Goal: Transaction & Acquisition: Purchase product/service

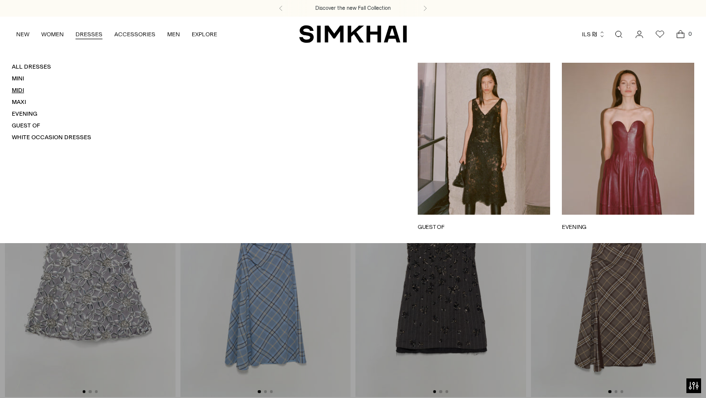
click at [18, 90] on link "Midi" at bounding box center [18, 90] width 12 height 7
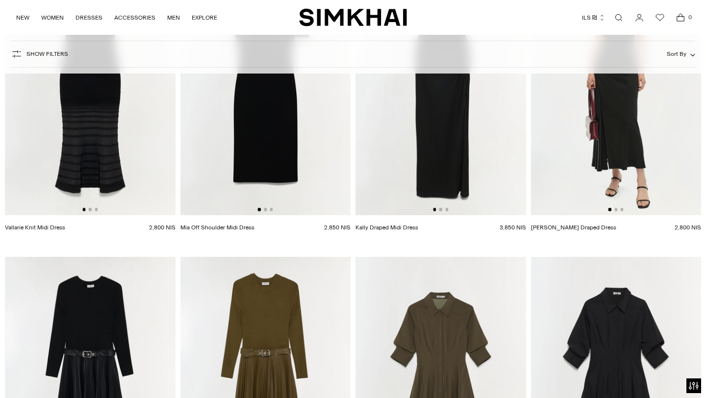
scroll to position [2171, 0]
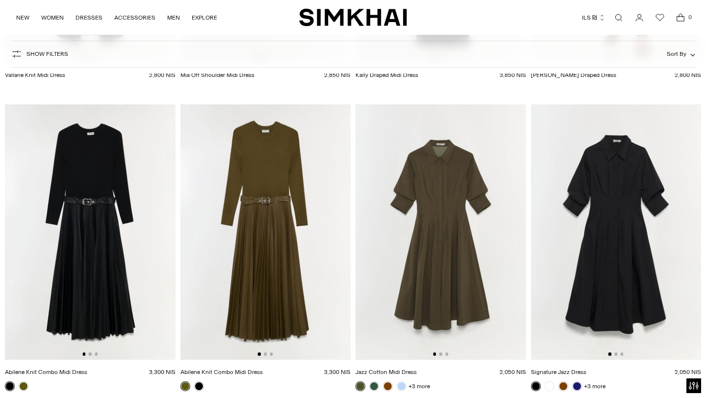
click at [284, 249] on img at bounding box center [265, 231] width 171 height 255
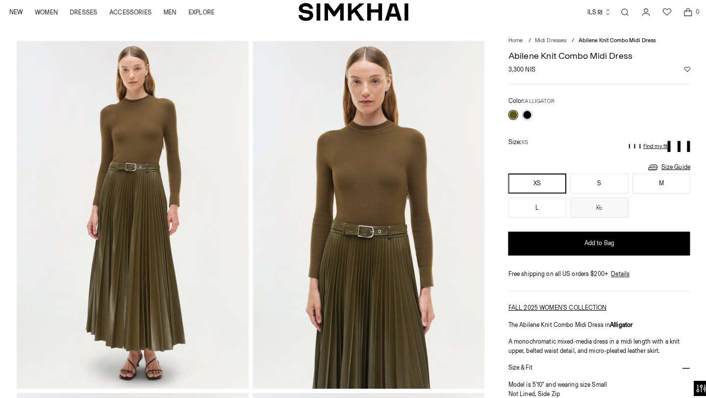
scroll to position [24, 0]
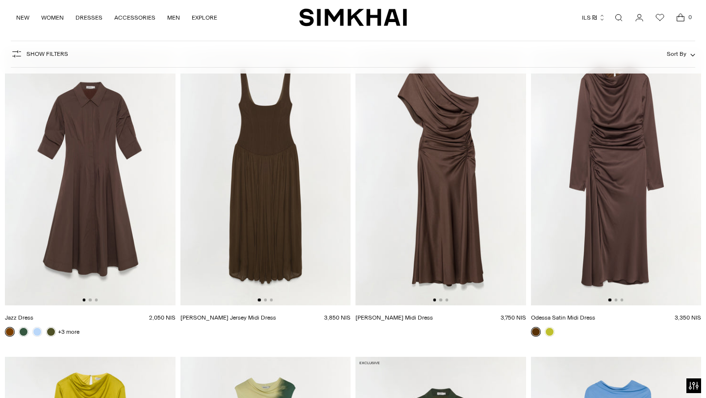
scroll to position [2519, 0]
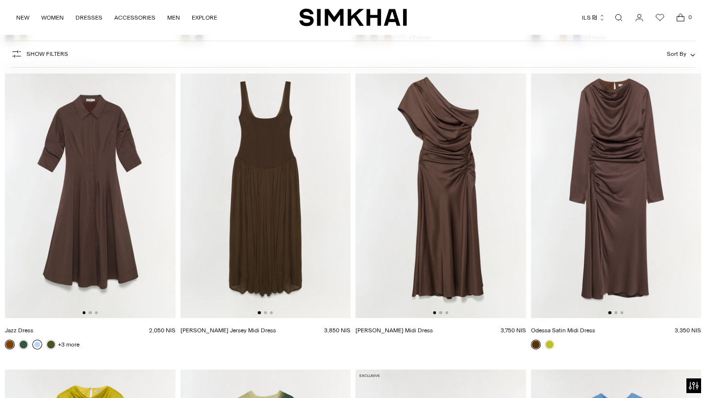
click at [38, 345] on link at bounding box center [37, 345] width 10 height 10
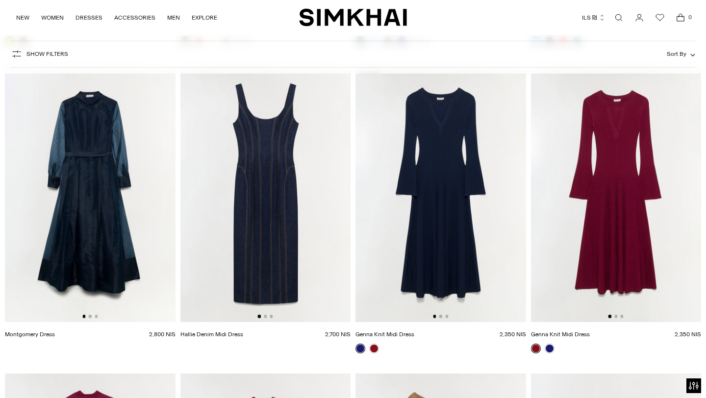
scroll to position [3128, 0]
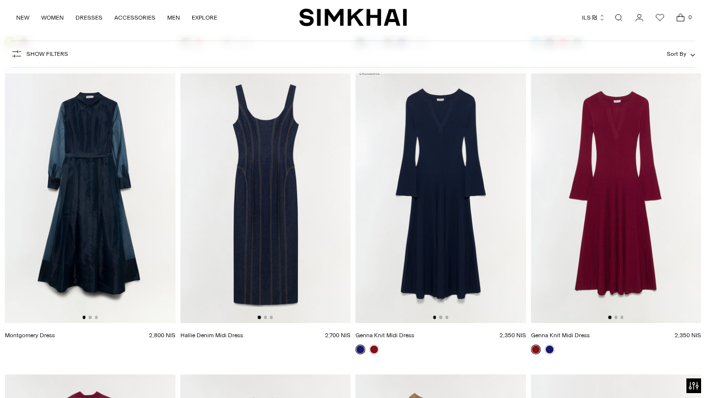
click at [126, 232] on img at bounding box center [90, 194] width 171 height 255
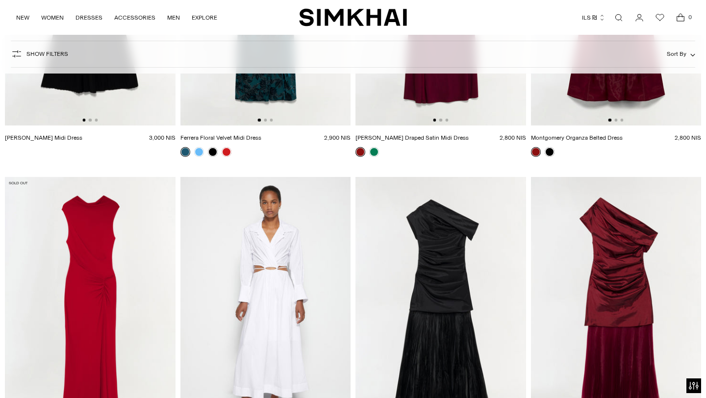
scroll to position [6662, 0]
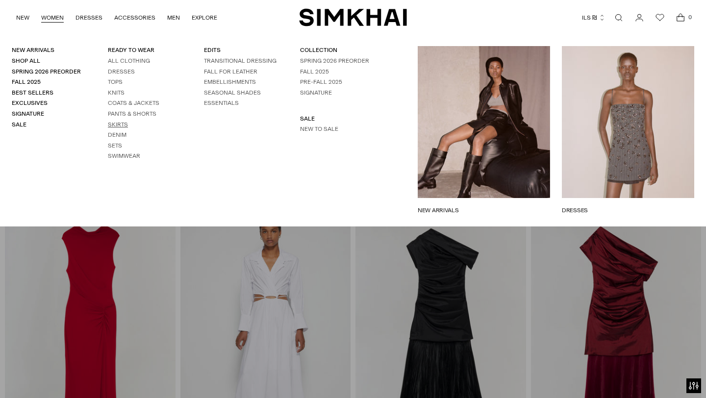
click at [117, 122] on link "Skirts" at bounding box center [118, 124] width 20 height 7
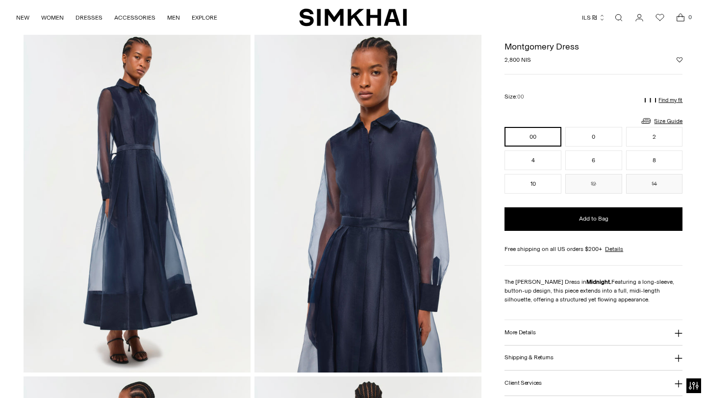
scroll to position [38, 0]
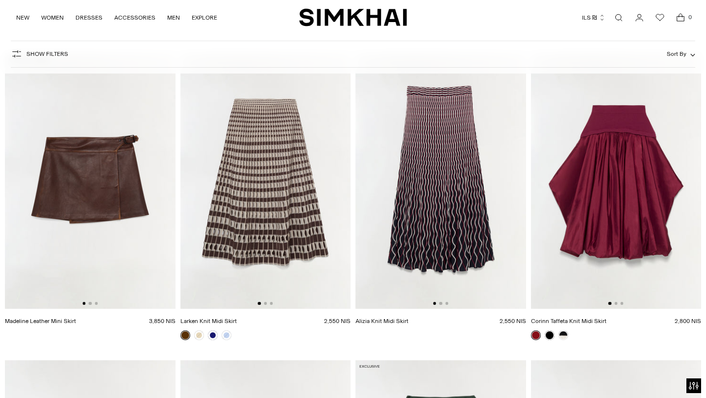
scroll to position [380, 0]
click at [228, 212] on img at bounding box center [265, 181] width 171 height 255
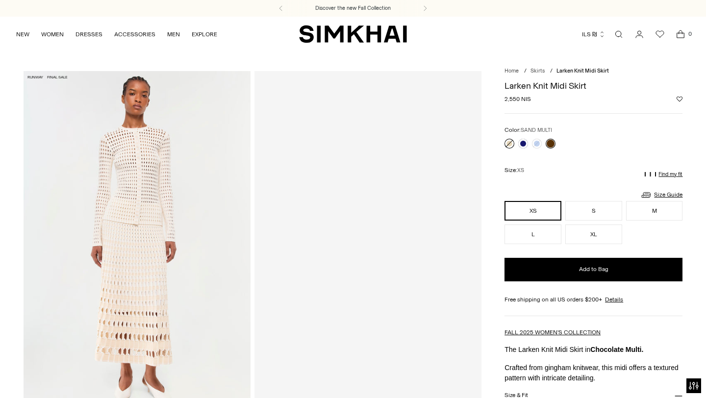
click at [507, 143] on link at bounding box center [509, 144] width 10 height 10
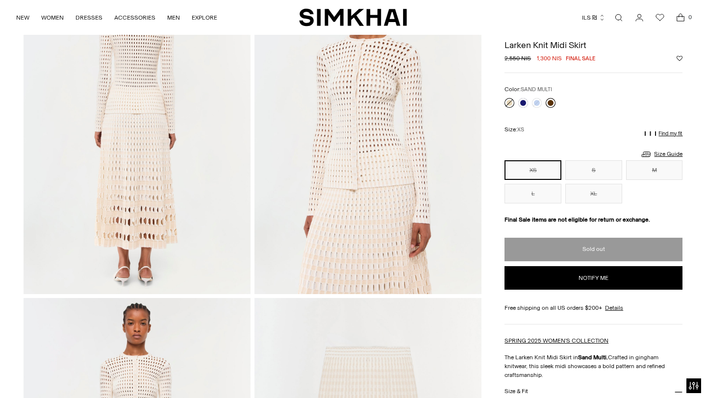
scroll to position [455, 0]
